Goal: Navigation & Orientation: Understand site structure

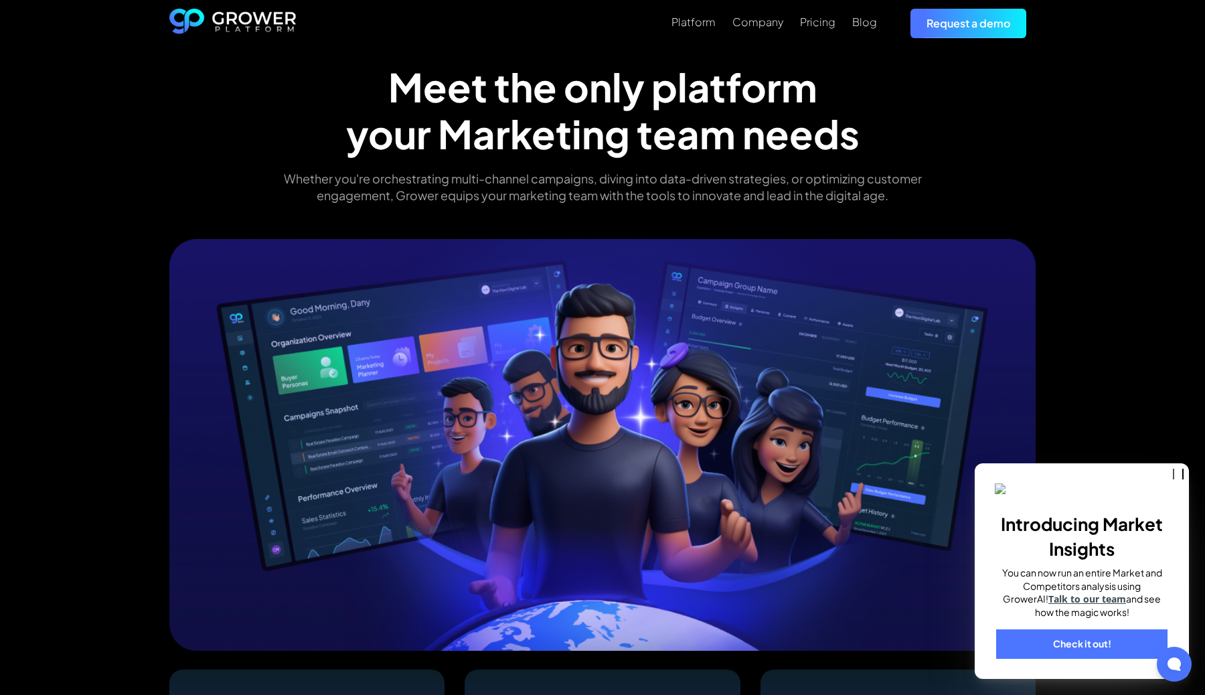
scroll to position [44, 0]
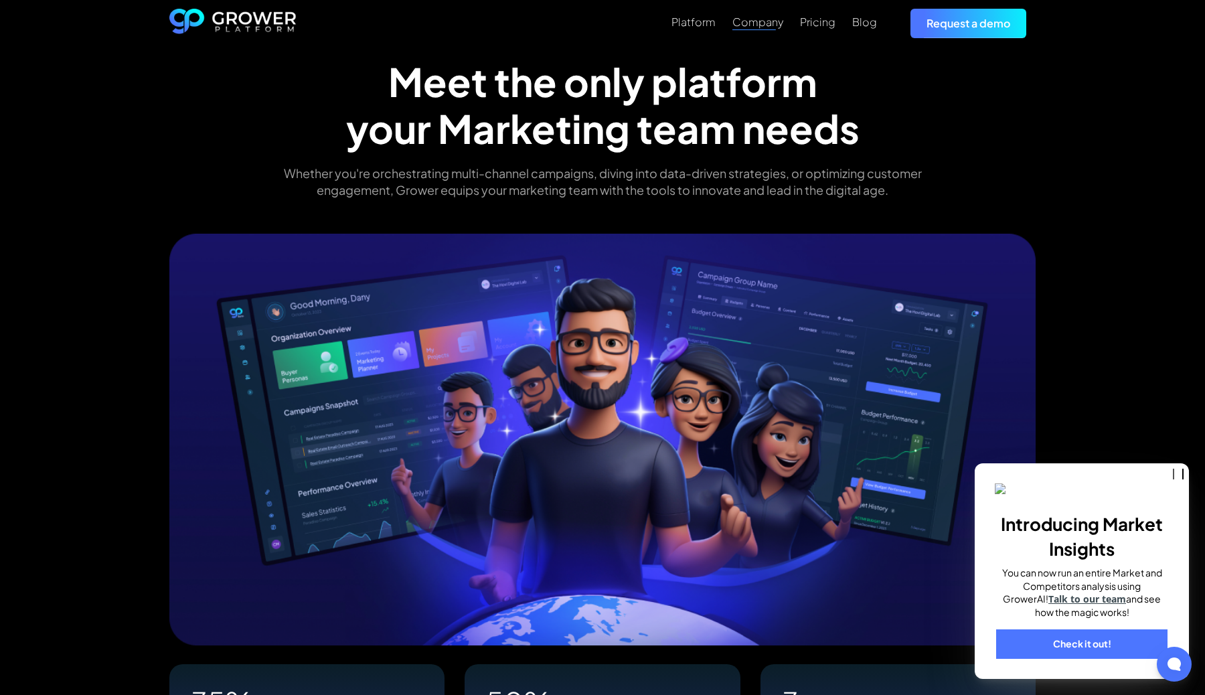
click at [766, 16] on div "Company" at bounding box center [757, 21] width 51 height 13
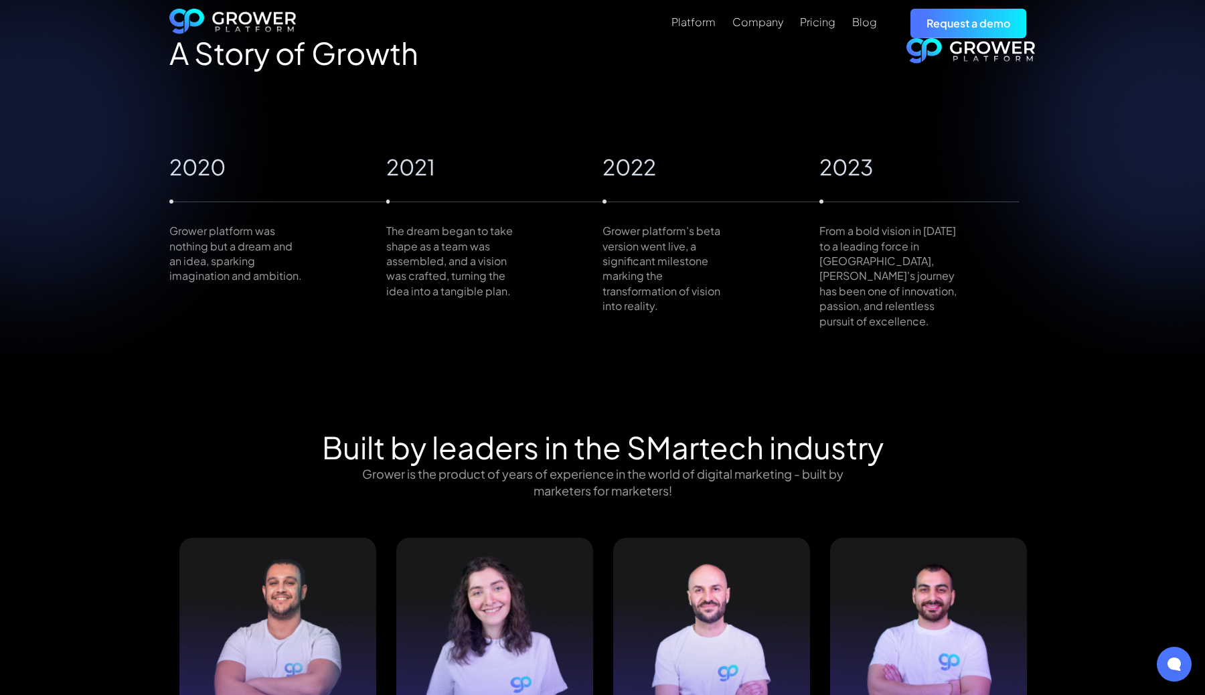
scroll to position [862, 0]
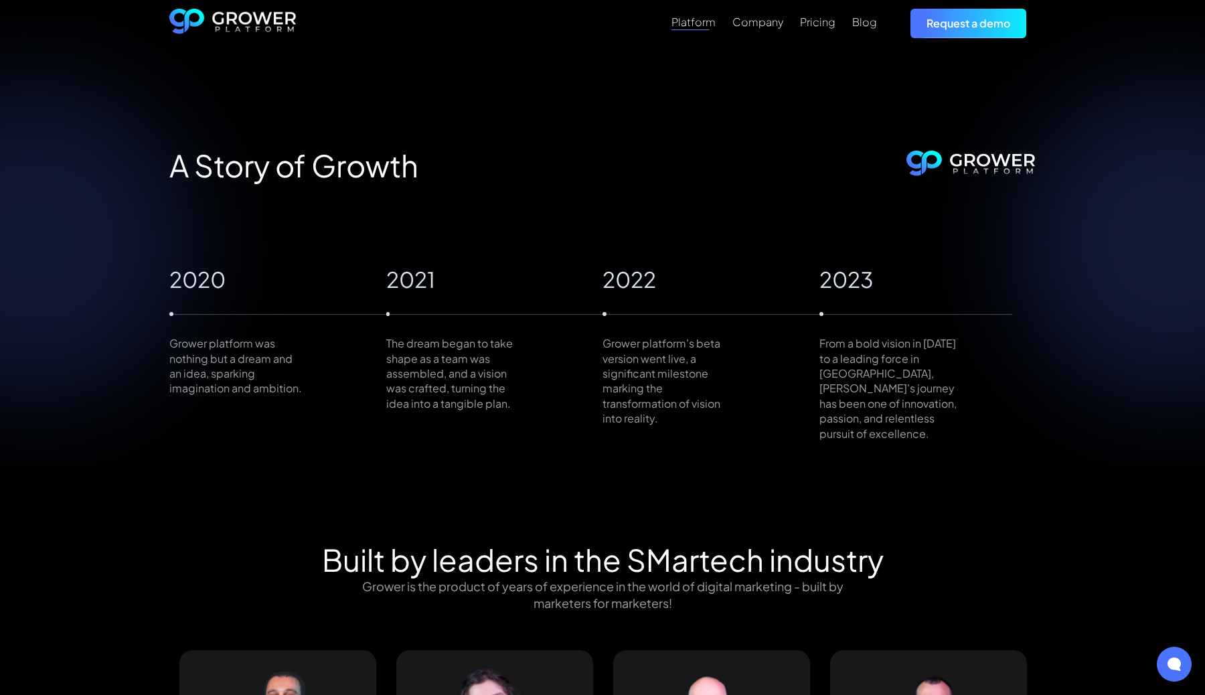
click at [698, 27] on div "Platform" at bounding box center [693, 21] width 44 height 13
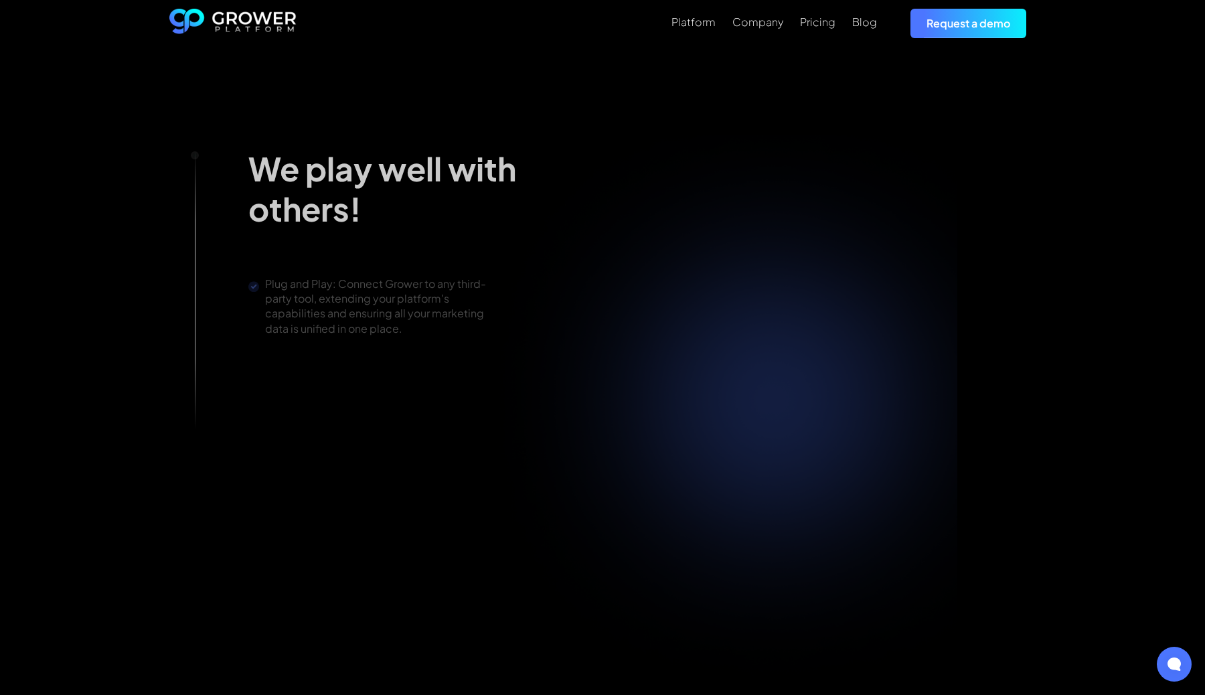
scroll to position [2193, 0]
